Goal: Task Accomplishment & Management: Use online tool/utility

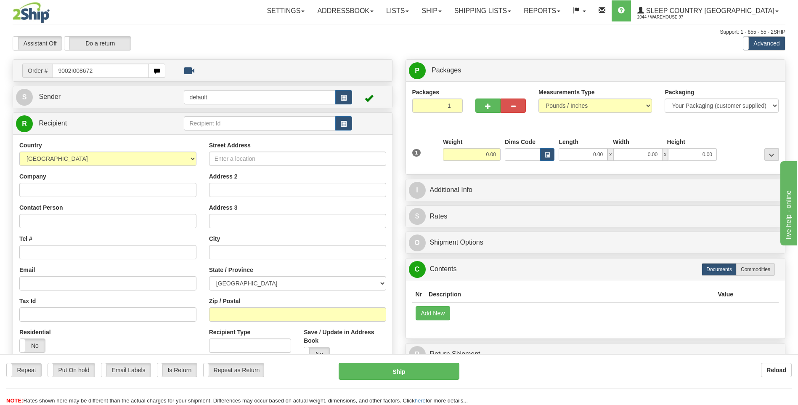
type input "9002I008672"
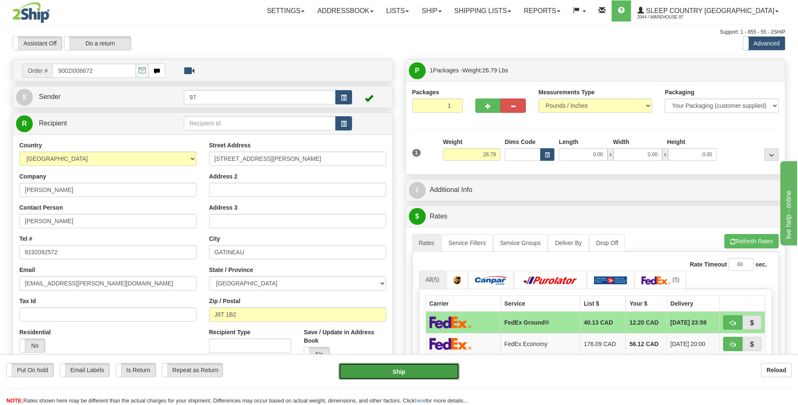
click at [441, 371] on button "Ship" at bounding box center [399, 371] width 120 height 17
type input "92"
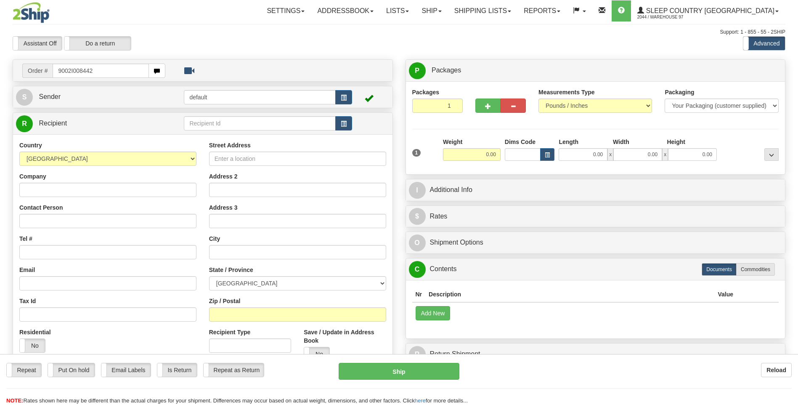
type input "9002I008442"
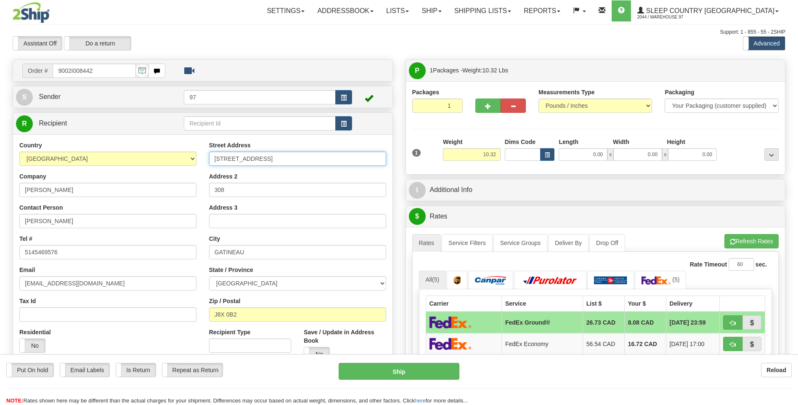
click at [215, 158] on input "185 RUE LAURIER" at bounding box center [297, 158] width 177 height 14
type input "#308-185 RUE LAURIER"
drag, startPoint x: 227, startPoint y: 191, endPoint x: 197, endPoint y: 181, distance: 31.4
click at [197, 181] on div "Country AFGHANISTAN ALAND ISLANDS ALBANIA ALGERIA AMERICAN SAMOA ANDORRA ANGOLA…" at bounding box center [203, 254] width 380 height 226
click at [432, 372] on button "Ship" at bounding box center [399, 371] width 120 height 17
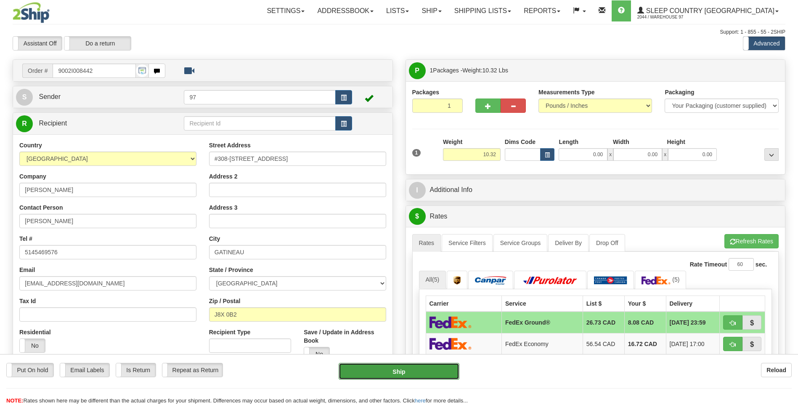
type input "92"
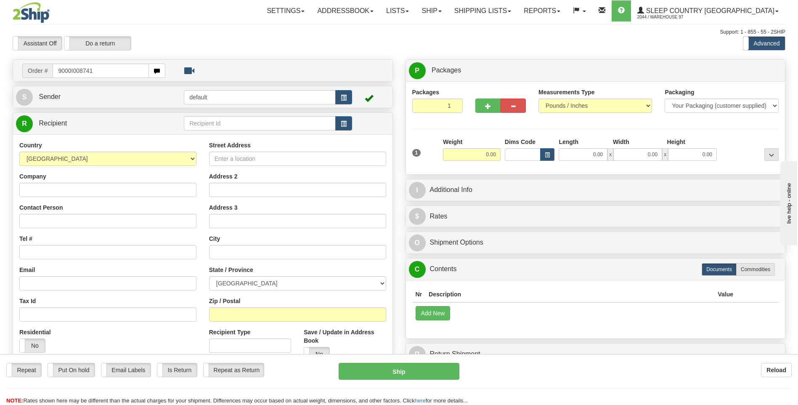
type input "9000I008741"
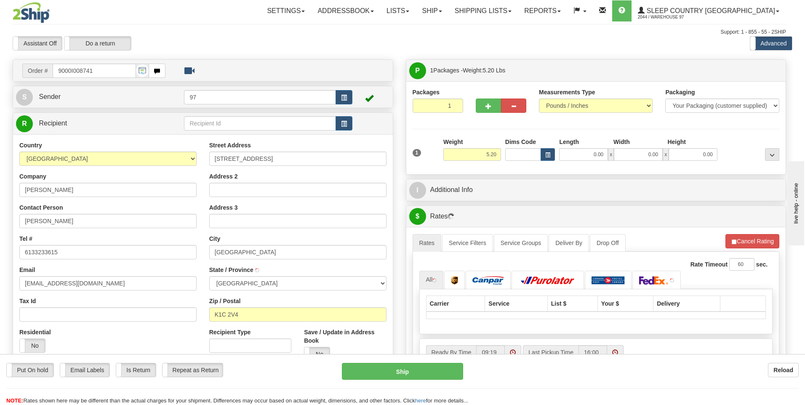
type input "ORLEANS"
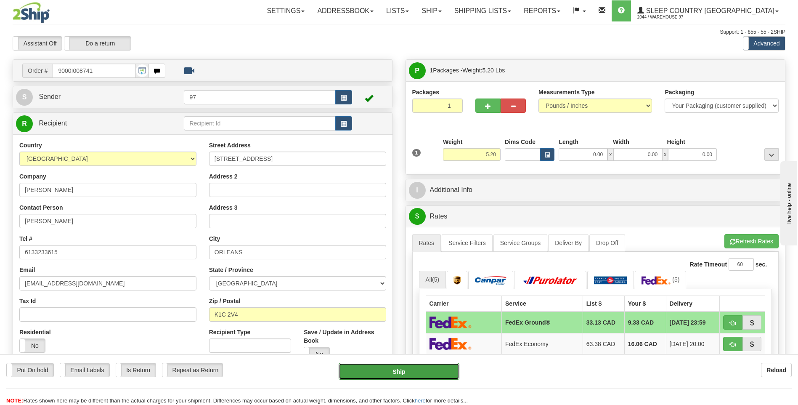
click at [454, 374] on button "Ship" at bounding box center [399, 371] width 120 height 17
type input "92"
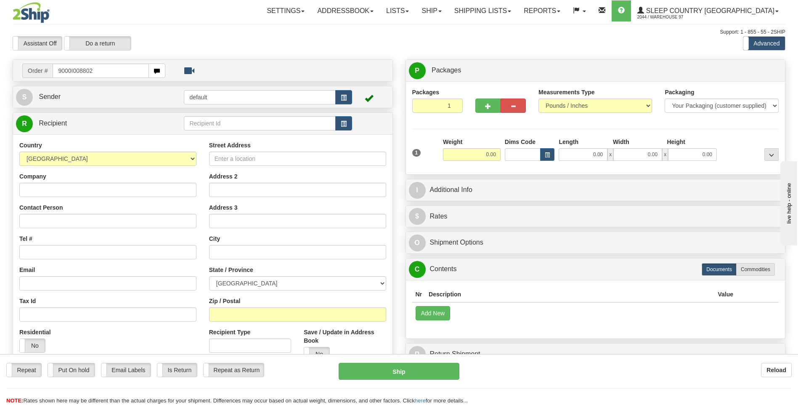
type input "9000I008802"
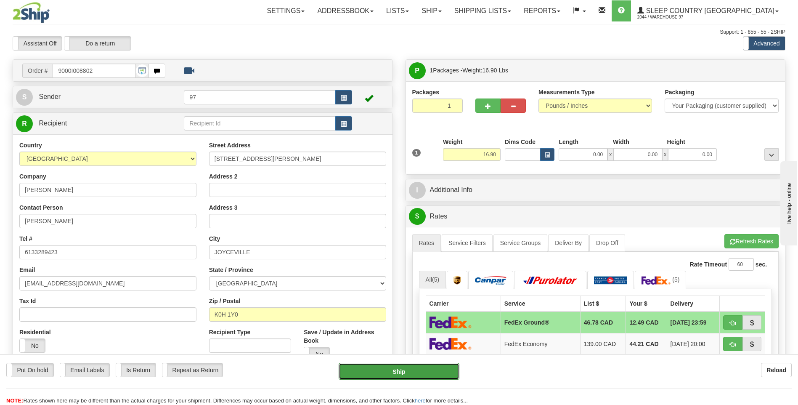
click at [445, 369] on button "Ship" at bounding box center [399, 371] width 120 height 17
type input "92"
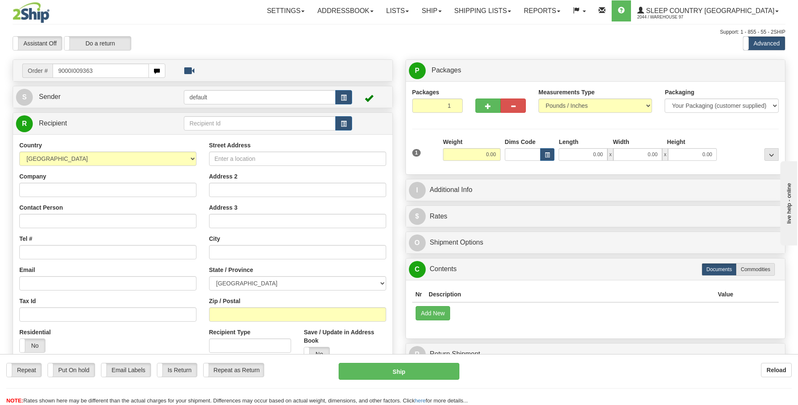
type input "9000I009363"
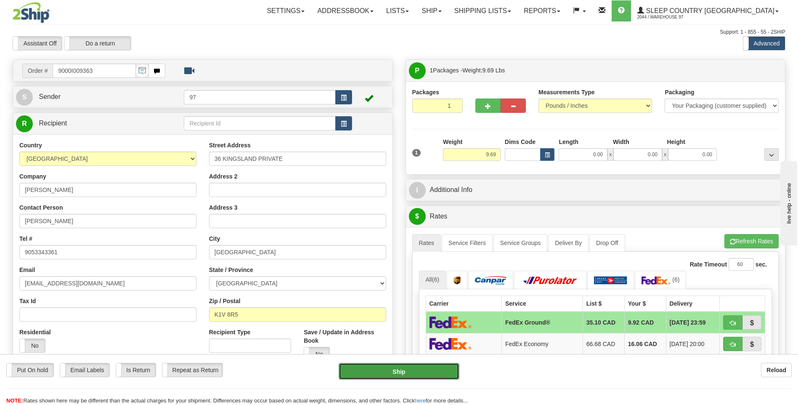
click at [449, 374] on button "Ship" at bounding box center [399, 371] width 120 height 17
type input "92"
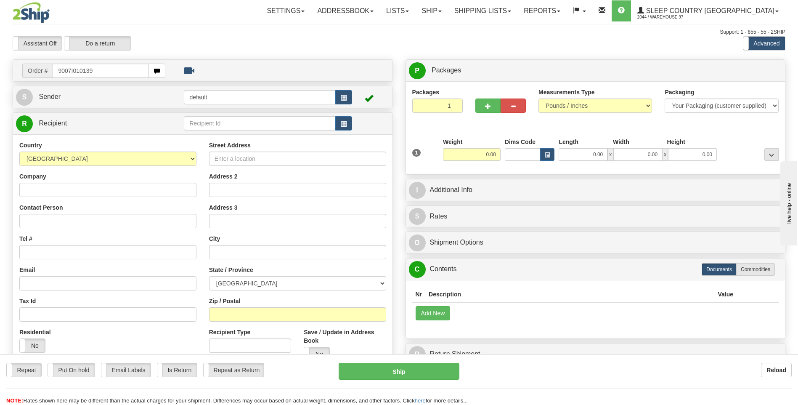
type input "9007I010139"
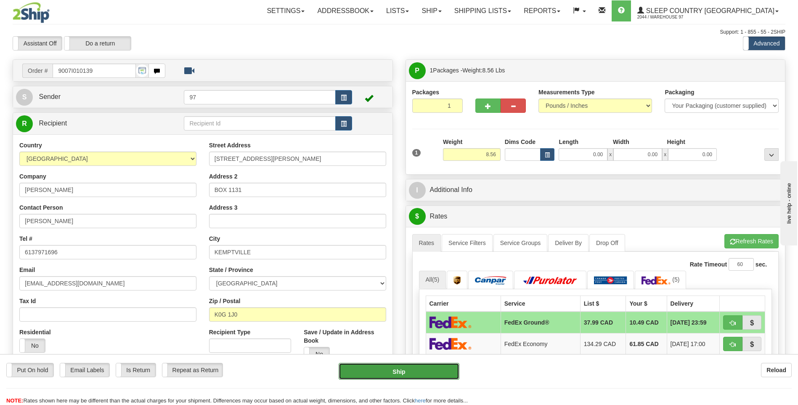
click at [452, 370] on button "Ship" at bounding box center [399, 371] width 120 height 17
type input "92"
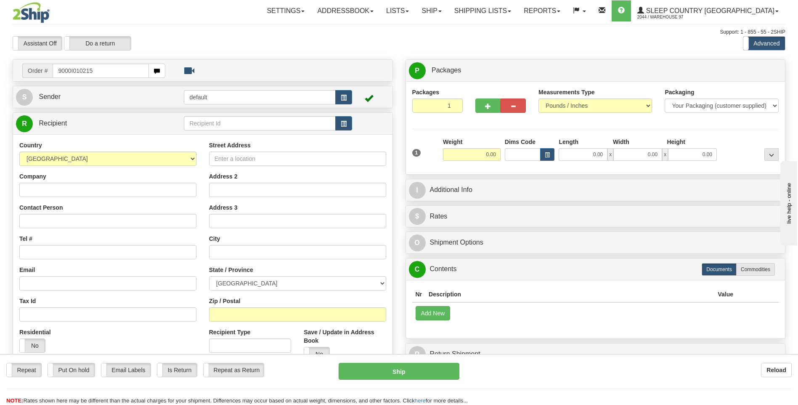
type input "9000I010215"
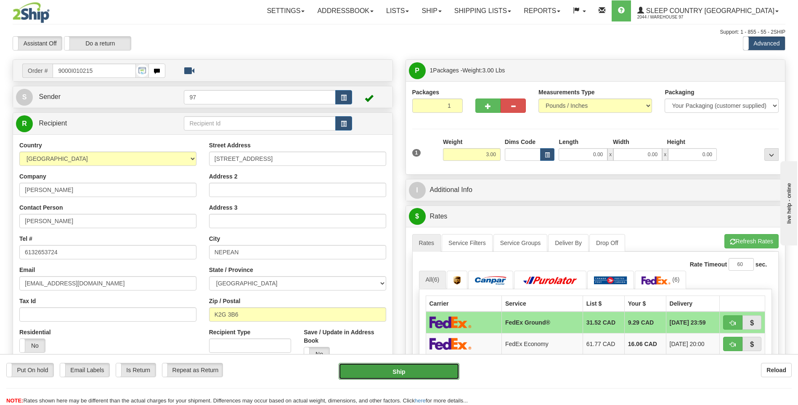
click at [440, 369] on button "Ship" at bounding box center [399, 371] width 120 height 17
type input "92"
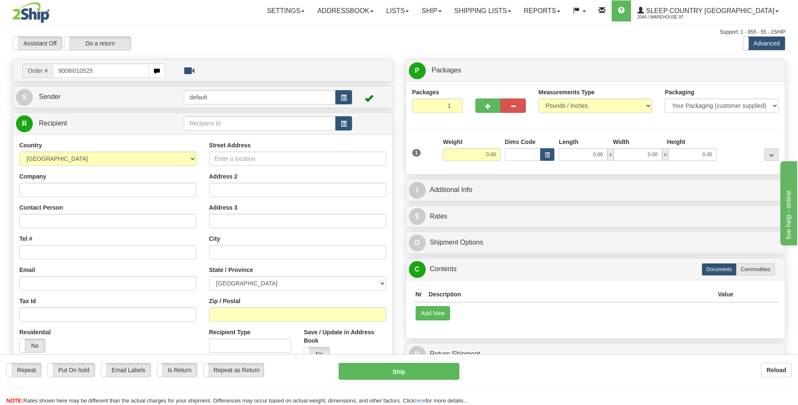
type input "9008I010525"
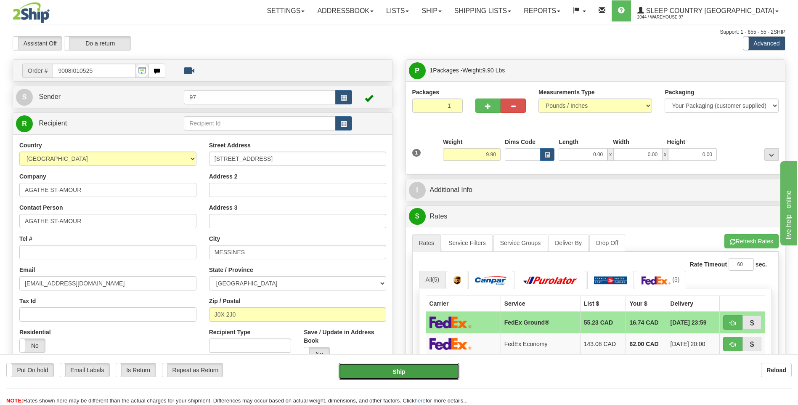
click at [435, 372] on button "Ship" at bounding box center [399, 371] width 120 height 17
type input "92"
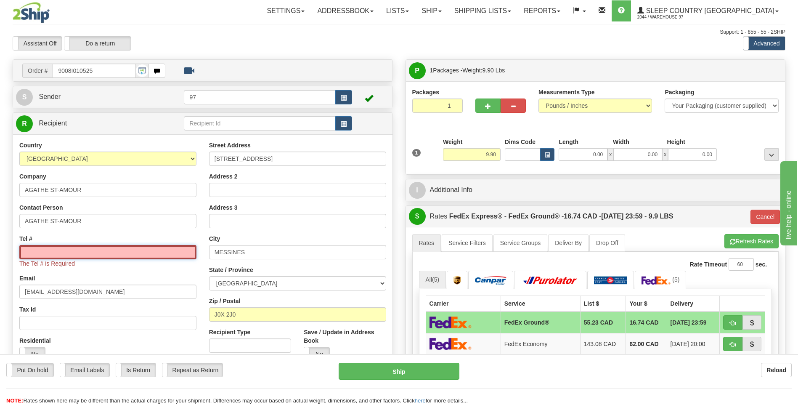
click at [74, 257] on input "Tel #" at bounding box center [107, 252] width 177 height 14
type input "6137491229"
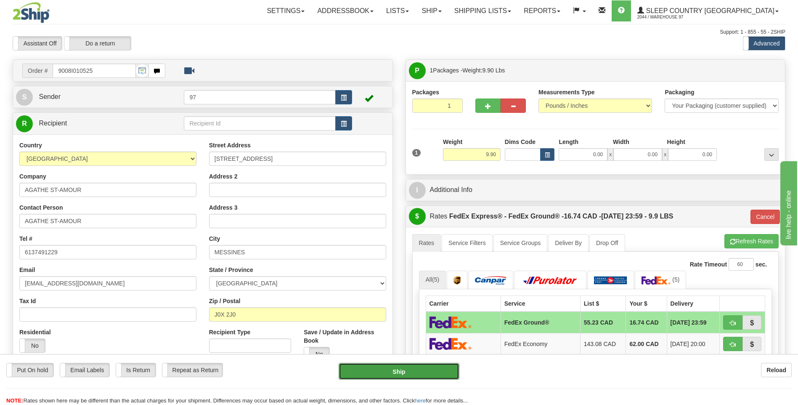
click at [440, 369] on button "Ship" at bounding box center [399, 371] width 120 height 17
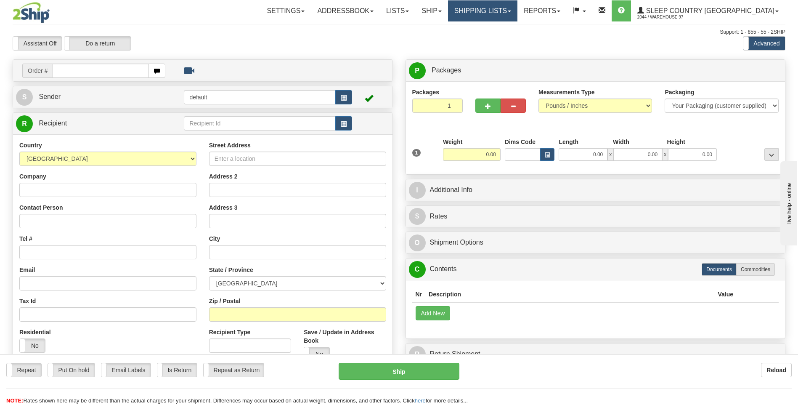
click at [518, 6] on link "Shipping lists" at bounding box center [482, 10] width 69 height 21
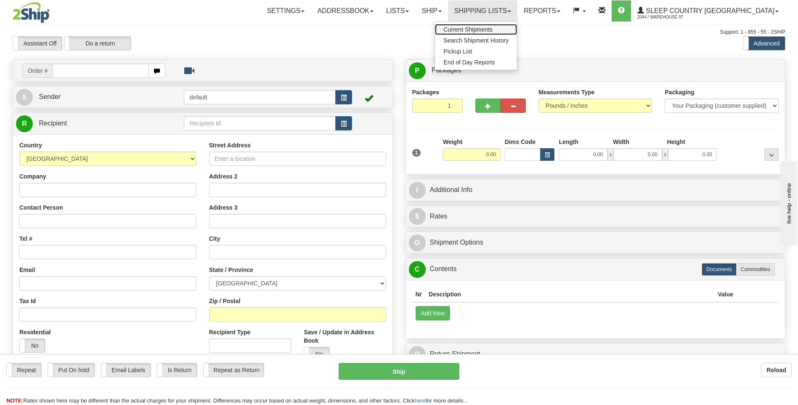
click at [493, 27] on span "Current Shipments" at bounding box center [468, 29] width 49 height 7
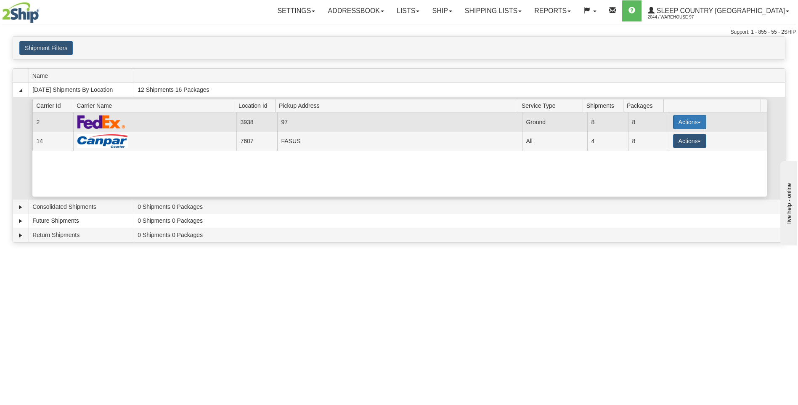
click at [684, 119] on button "Actions" at bounding box center [690, 122] width 34 height 14
click at [663, 139] on span "Details" at bounding box center [658, 138] width 23 height 6
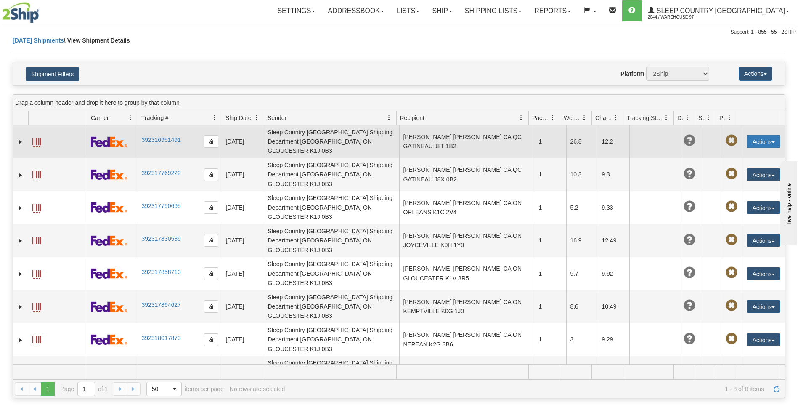
click at [750, 135] on button "Actions" at bounding box center [764, 141] width 34 height 13
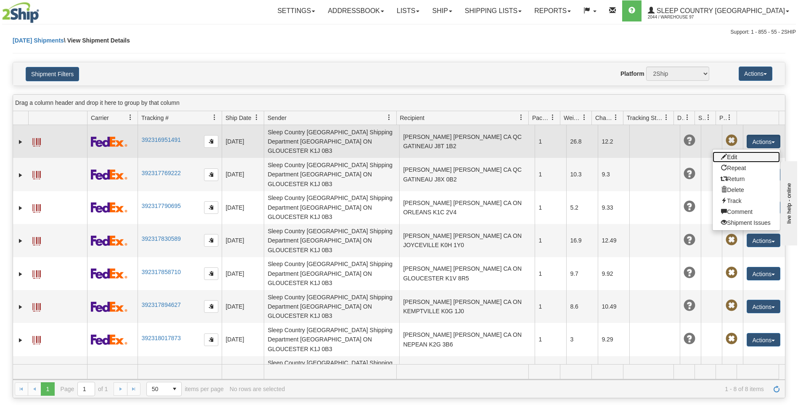
click at [730, 153] on link "Edit" at bounding box center [746, 156] width 67 height 11
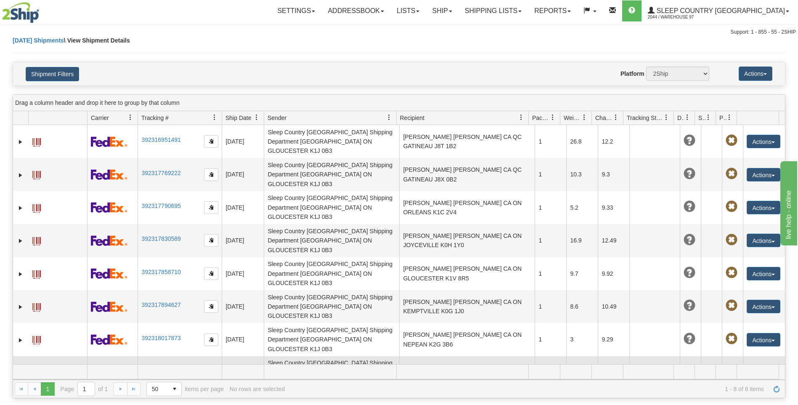
click at [761, 366] on button "Actions" at bounding box center [764, 372] width 34 height 13
click at [729, 382] on link "Edit" at bounding box center [746, 387] width 67 height 11
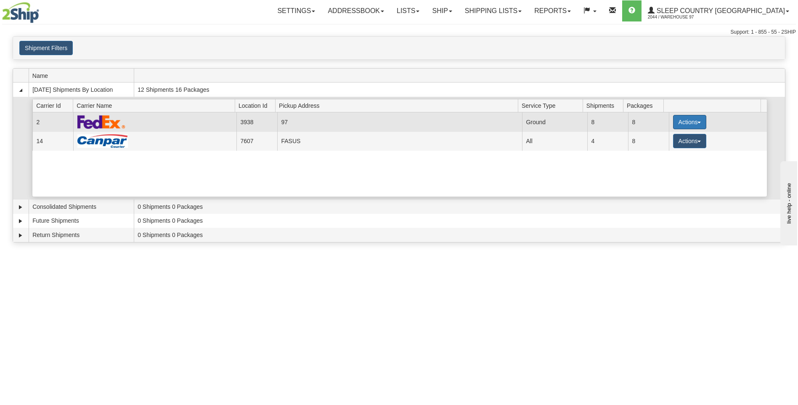
click at [681, 122] on button "Actions" at bounding box center [690, 122] width 34 height 14
click at [661, 149] on span "Close" at bounding box center [656, 149] width 19 height 6
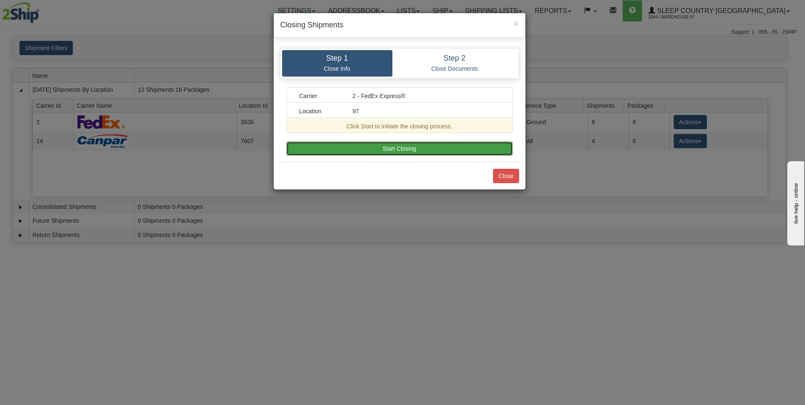
click at [414, 148] on button "Start Closing" at bounding box center [399, 148] width 226 height 14
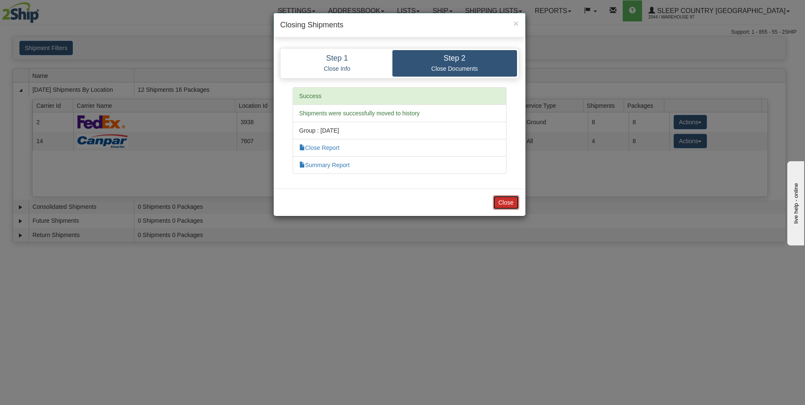
click at [505, 200] on button "Close" at bounding box center [506, 202] width 26 height 14
